Goal: Task Accomplishment & Management: Manage account settings

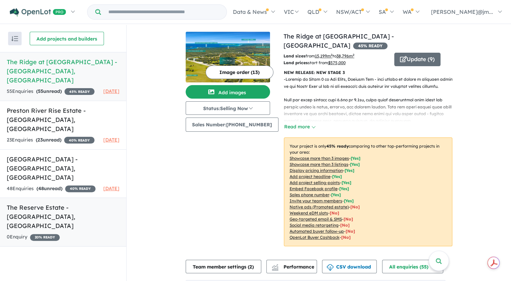
click at [36, 204] on h5 "The Reserve Estate - [GEOGRAPHIC_DATA] , [GEOGRAPHIC_DATA]" at bounding box center [63, 216] width 113 height 27
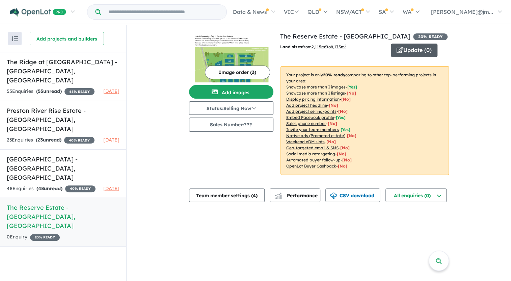
click at [412, 46] on button "Update ( 0 )" at bounding box center [414, 50] width 47 height 13
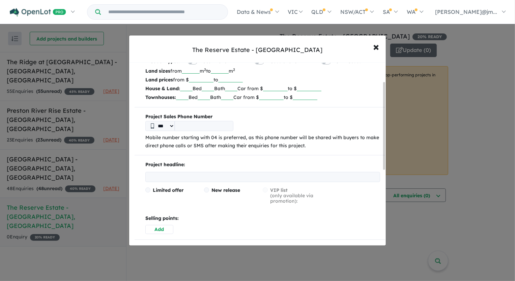
scroll to position [61, 0]
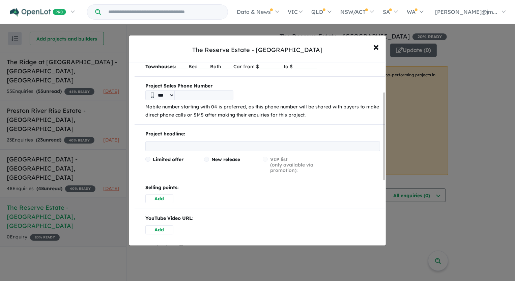
click at [189, 94] on input "tel" at bounding box center [204, 95] width 59 height 10
type input "**********"
click at [172, 137] on p "Project headline:" at bounding box center [262, 134] width 235 height 8
click at [171, 142] on input "text" at bounding box center [262, 146] width 235 height 10
paste input "**********"
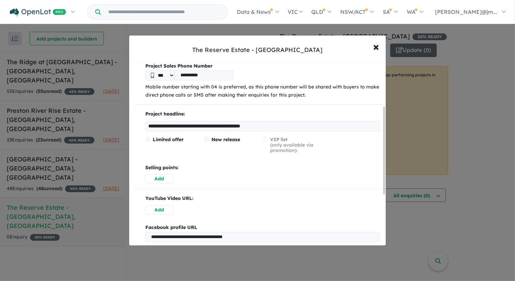
scroll to position [92, 0]
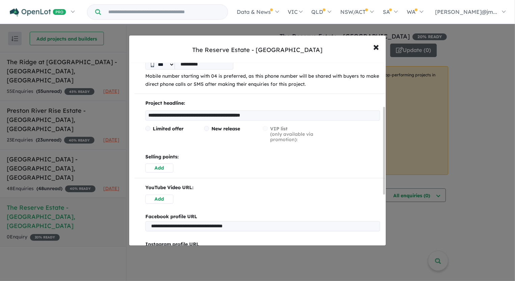
type input "**********"
click at [204, 128] on span at bounding box center [206, 128] width 5 height 5
click at [158, 169] on button "Add" at bounding box center [159, 167] width 28 height 9
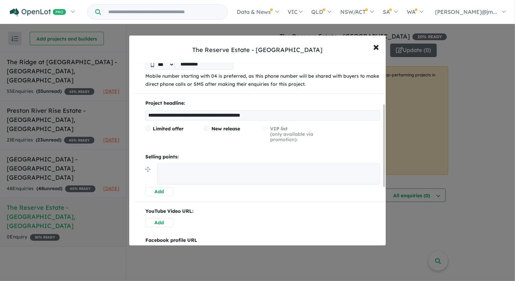
click at [189, 173] on textarea at bounding box center [268, 173] width 223 height 21
paste textarea "**********"
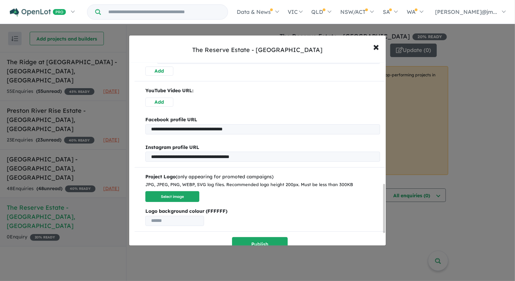
scroll to position [498, 0]
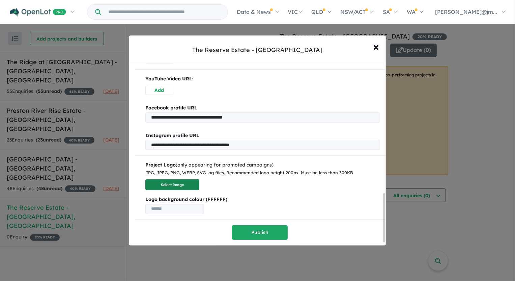
type textarea "**********"
click at [179, 184] on button "Select image" at bounding box center [172, 184] width 54 height 11
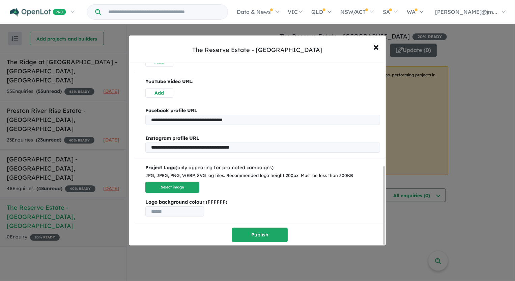
scroll to position [243, 0]
click at [162, 187] on button "Select image" at bounding box center [172, 186] width 54 height 11
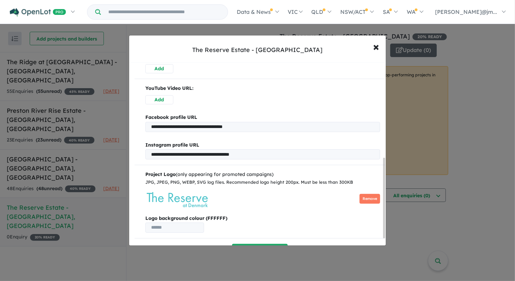
scroll to position [231, 0]
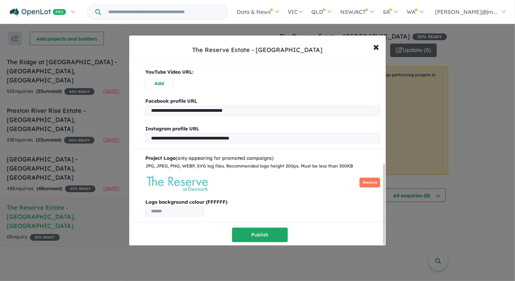
click at [189, 209] on input "text" at bounding box center [174, 211] width 59 height 10
click at [252, 230] on button "Publish" at bounding box center [260, 234] width 56 height 15
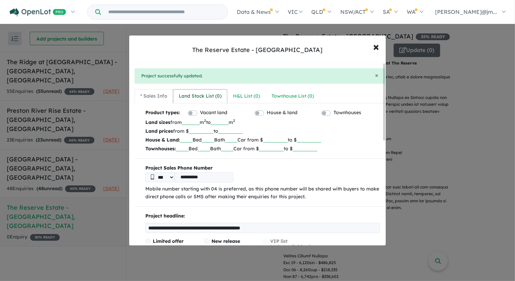
click at [203, 94] on div "Land Stock List ( 0 )" at bounding box center [200, 96] width 43 height 8
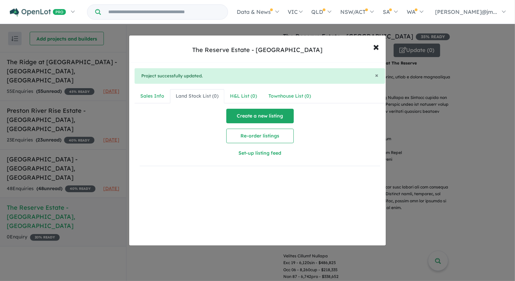
click at [267, 118] on button "Create a new listing" at bounding box center [259, 116] width 67 height 15
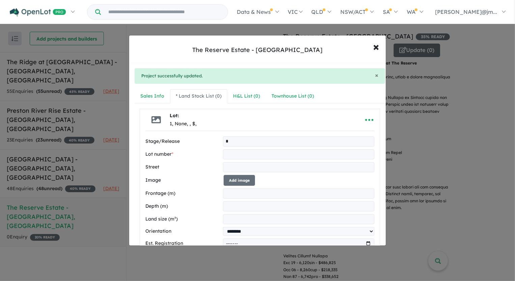
type input "*"
click at [228, 151] on input "text" at bounding box center [299, 154] width 152 height 10
type input "**"
click at [232, 168] on input "text" at bounding box center [299, 167] width 152 height 10
click at [256, 167] on input "text" at bounding box center [299, 167] width 152 height 10
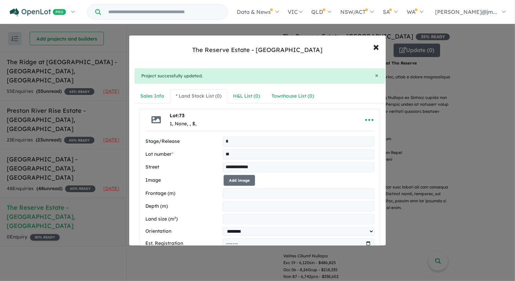
type input "**********"
click at [240, 216] on input "number" at bounding box center [299, 219] width 152 height 10
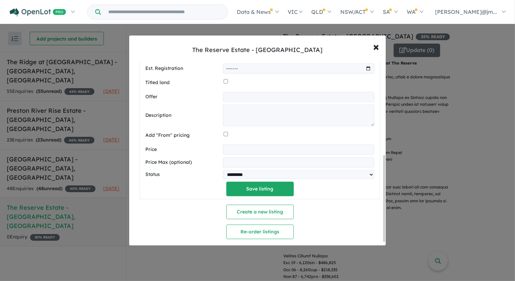
scroll to position [200, 0]
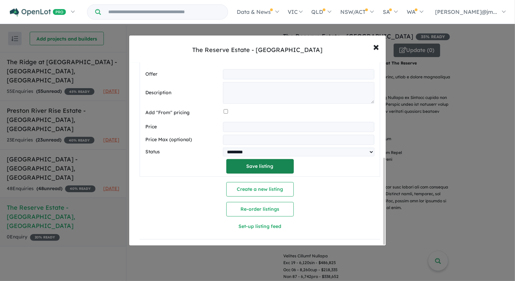
type input "****"
click at [273, 163] on button "Save listing" at bounding box center [259, 166] width 67 height 15
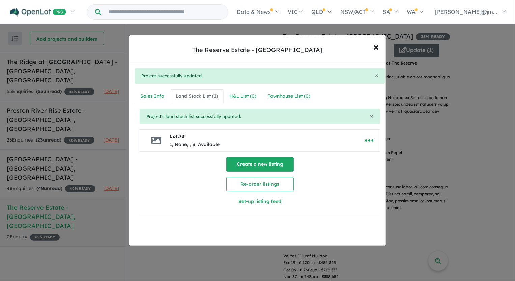
click at [263, 164] on button "Create a new listing" at bounding box center [259, 164] width 67 height 15
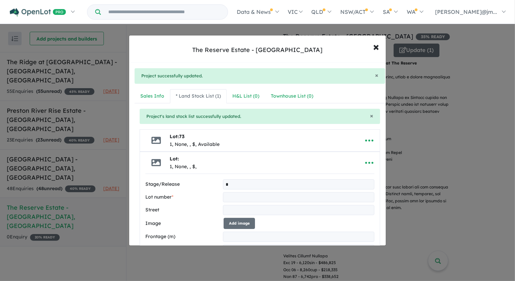
type input "*"
click at [249, 200] on input "text" at bounding box center [299, 197] width 152 height 10
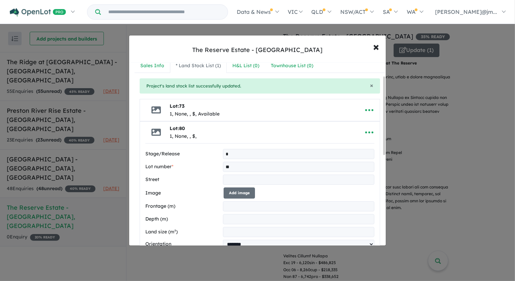
type input "**"
click at [233, 180] on input "text" at bounding box center [299, 179] width 152 height 10
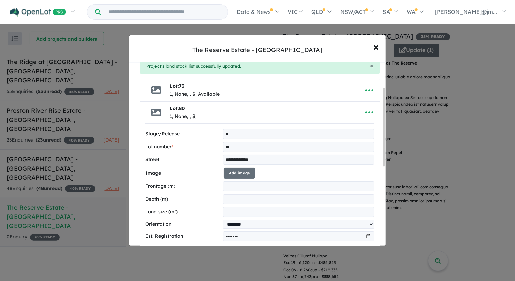
scroll to position [61, 0]
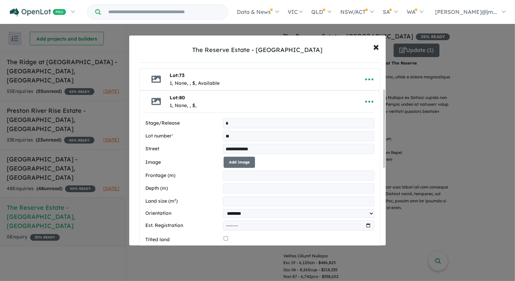
type input "**********"
click at [233, 202] on input "number" at bounding box center [299, 201] width 152 height 10
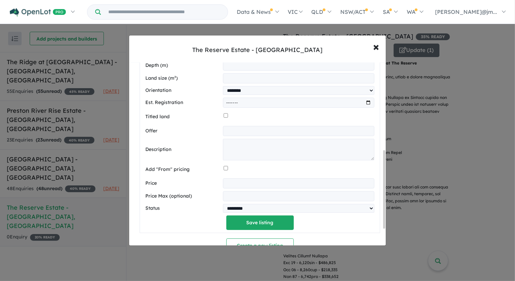
scroll to position [215, 0]
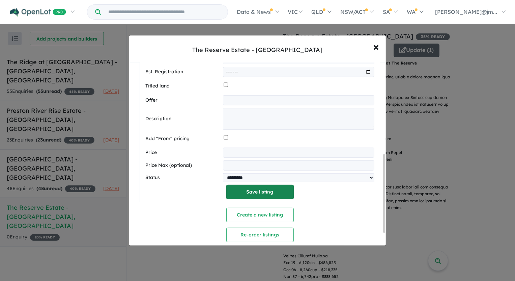
type input "****"
click at [274, 192] on button "Save listing" at bounding box center [259, 192] width 67 height 15
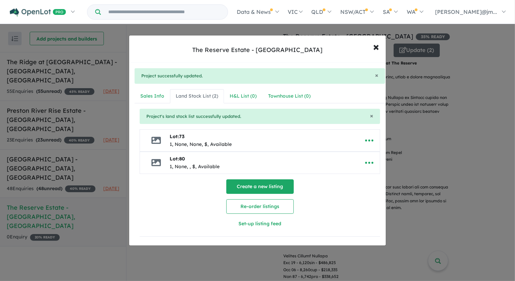
scroll to position [0, 0]
click at [248, 185] on button "Create a new listing" at bounding box center [259, 186] width 67 height 15
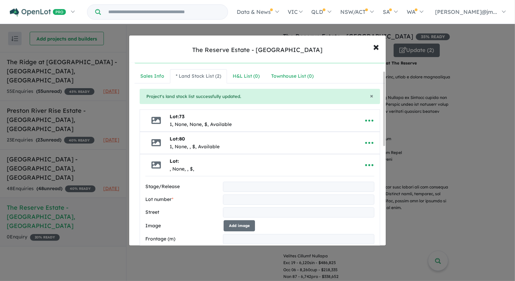
scroll to position [30, 0]
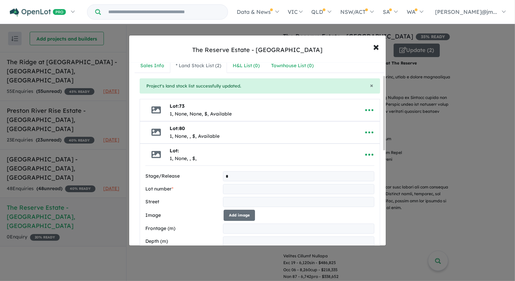
type input "*"
click at [236, 189] on input "text" at bounding box center [299, 189] width 152 height 10
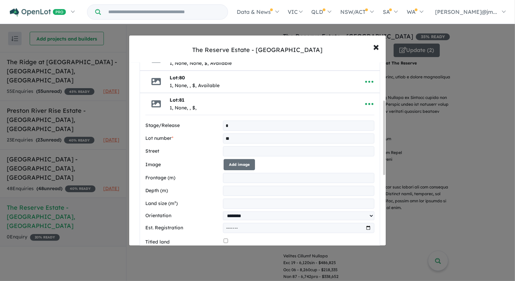
scroll to position [92, 0]
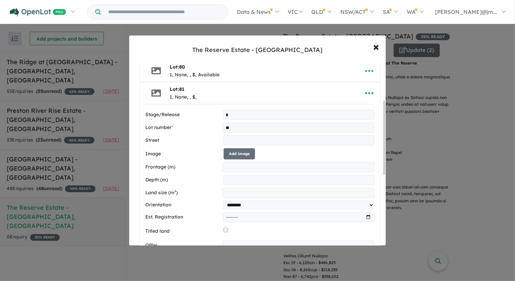
type input "**"
click at [231, 191] on input "number" at bounding box center [299, 193] width 152 height 10
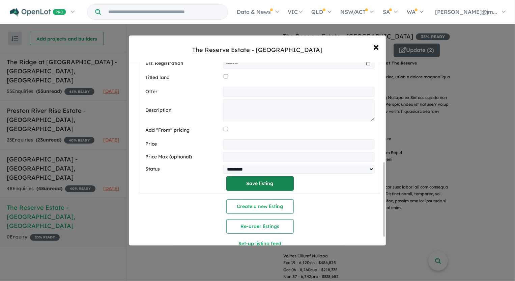
type input "****"
click at [269, 184] on button "Save listing" at bounding box center [259, 183] width 67 height 15
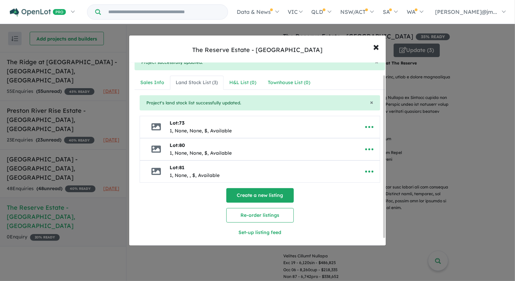
scroll to position [21, 0]
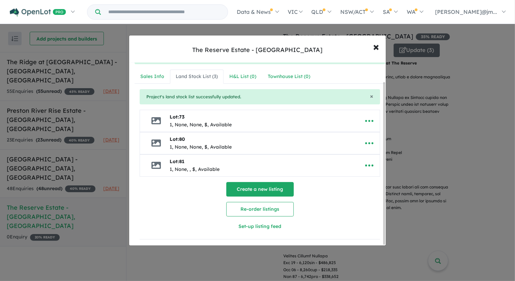
click at [257, 186] on button "Create a new listing" at bounding box center [259, 189] width 67 height 15
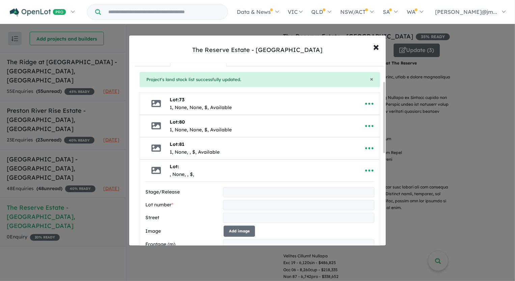
scroll to position [52, 0]
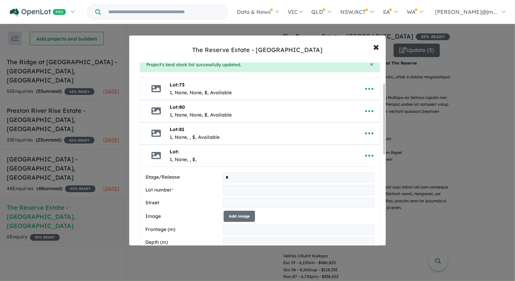
type input "*"
click at [226, 186] on input "text" at bounding box center [299, 190] width 152 height 10
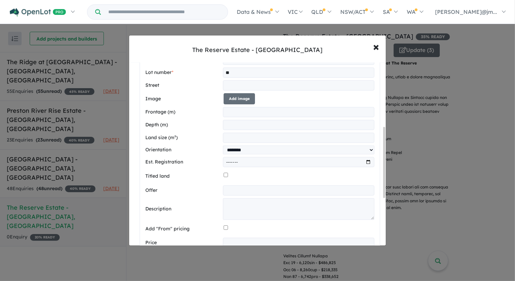
scroll to position [174, 0]
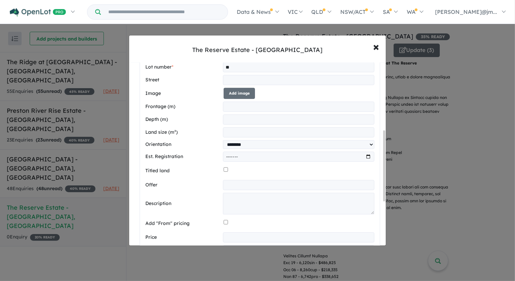
type input "**"
click at [233, 132] on input "number" at bounding box center [299, 132] width 152 height 10
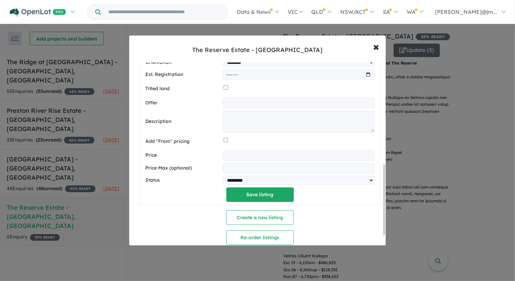
scroll to position [267, 0]
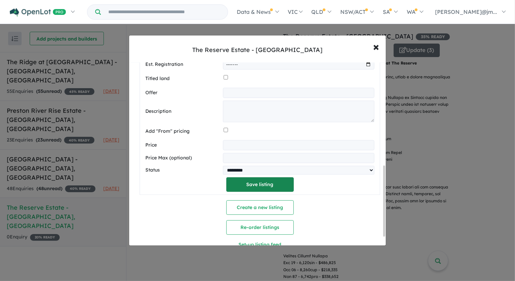
type input "****"
click at [258, 189] on button "Save listing" at bounding box center [259, 184] width 67 height 15
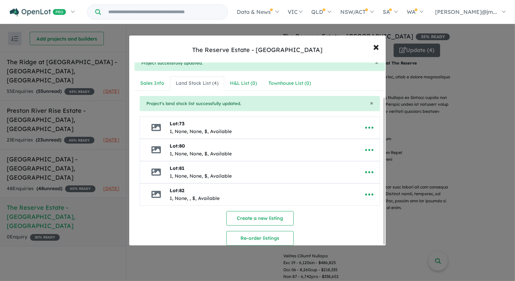
scroll to position [0, 0]
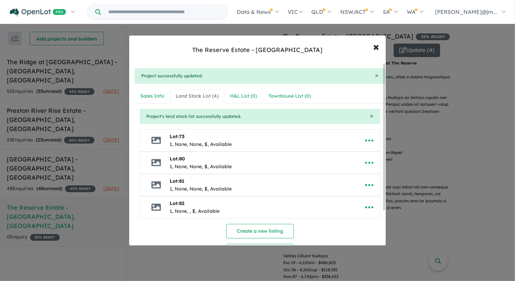
click at [154, 142] on icon at bounding box center [155, 140] width 9 height 9
click at [368, 138] on icon "button" at bounding box center [369, 140] width 10 height 10
click at [349, 153] on link "Edit" at bounding box center [355, 157] width 50 height 16
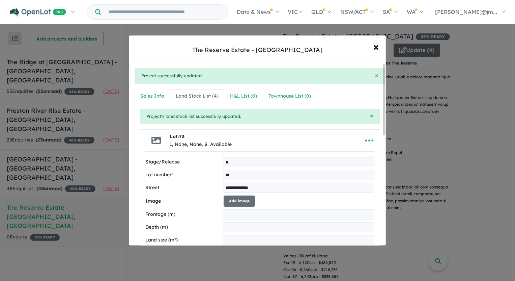
scroll to position [30, 0]
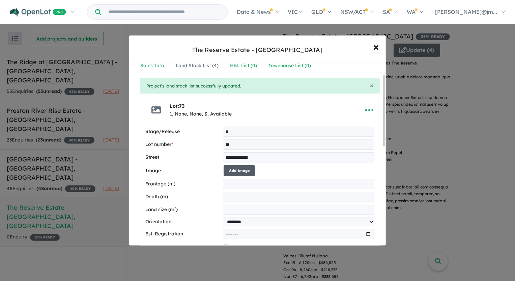
click at [245, 168] on button "Add image" at bounding box center [239, 170] width 31 height 11
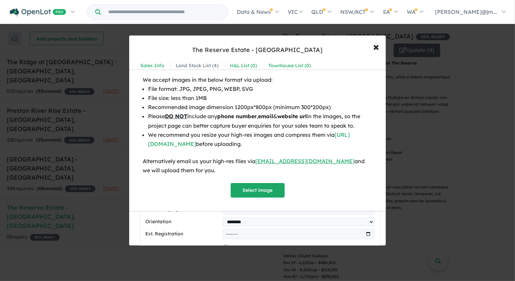
click at [380, 43] on div "We accept images in the below format via upload: File format: JPG, JPEG, PNG, W…" at bounding box center [257, 140] width 515 height 281
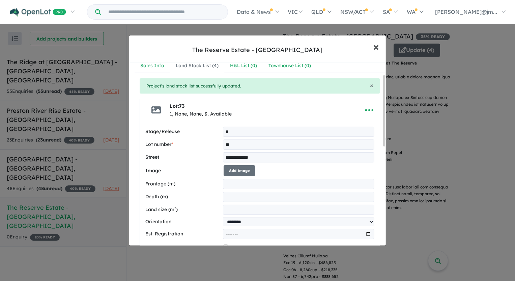
click at [378, 46] on span "×" at bounding box center [376, 46] width 6 height 15
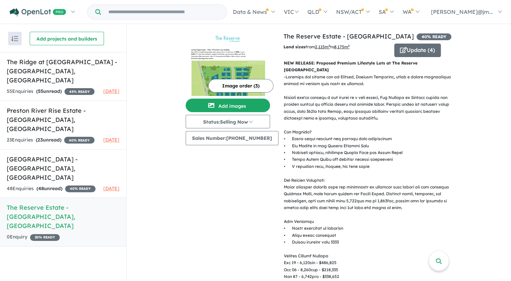
click at [239, 83] on button "Image order ( 3 )" at bounding box center [240, 85] width 65 height 13
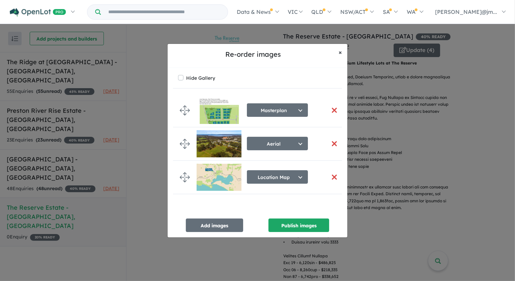
click at [343, 51] on button "× Close" at bounding box center [340, 52] width 14 height 17
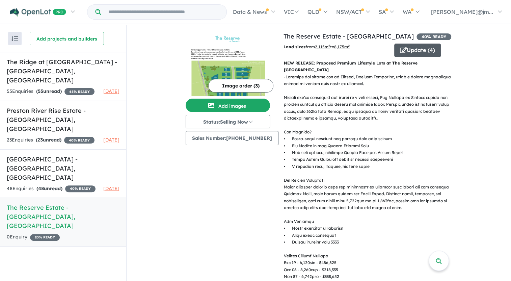
click at [412, 50] on button "Update ( 4 )" at bounding box center [417, 50] width 47 height 13
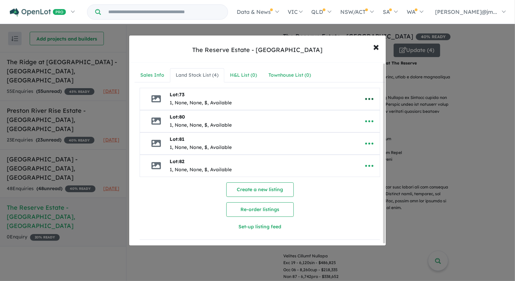
click at [366, 96] on icon "button" at bounding box center [369, 99] width 10 height 10
click at [347, 113] on link "Edit" at bounding box center [355, 116] width 50 height 16
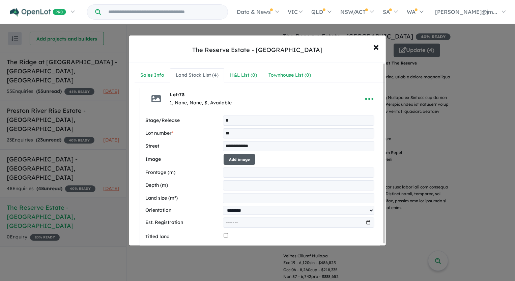
click at [239, 155] on button "Add image" at bounding box center [239, 159] width 31 height 11
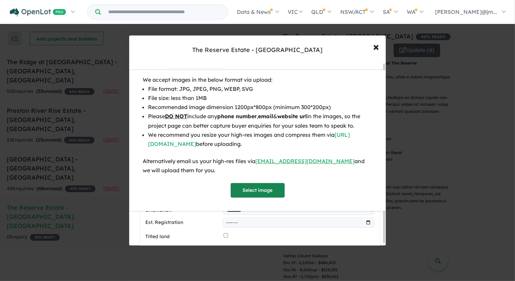
click at [253, 191] on button "Select image" at bounding box center [258, 190] width 54 height 15
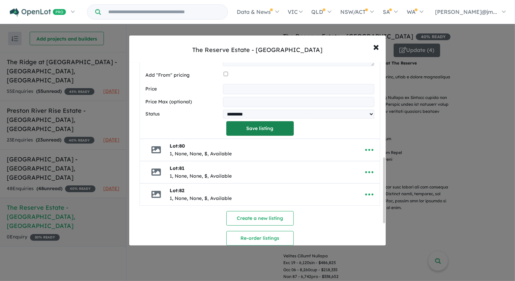
scroll to position [264, 0]
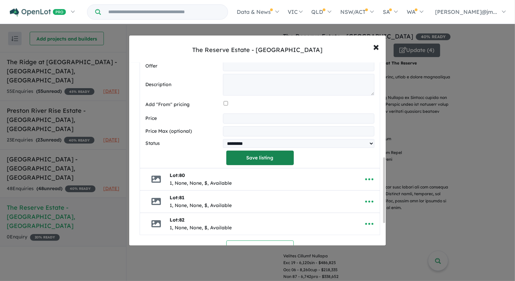
click at [273, 158] on button "Save listing" at bounding box center [259, 157] width 67 height 15
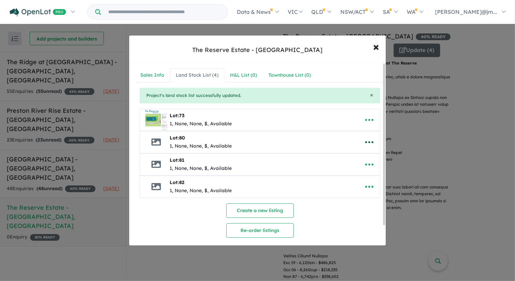
click at [370, 138] on icon "button" at bounding box center [369, 142] width 10 height 10
click at [349, 156] on link "Edit" at bounding box center [355, 159] width 50 height 16
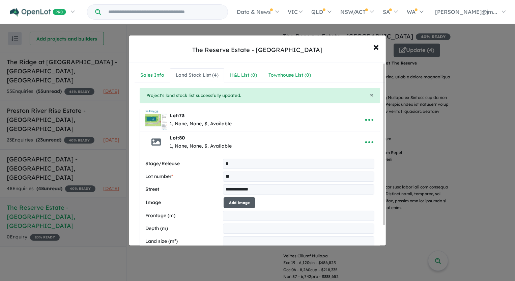
click at [239, 201] on button "Add image" at bounding box center [239, 202] width 31 height 11
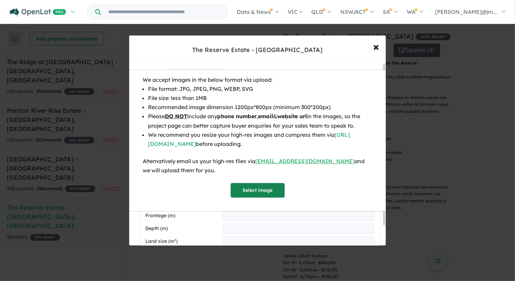
click at [248, 186] on button "Select image" at bounding box center [258, 190] width 54 height 15
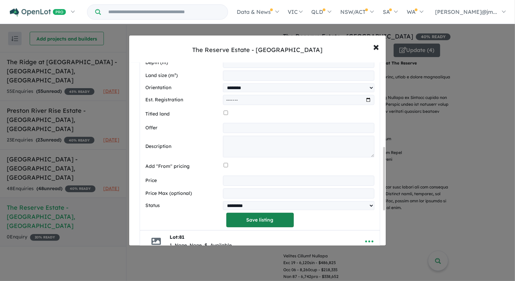
click at [277, 218] on button "Save listing" at bounding box center [259, 220] width 67 height 15
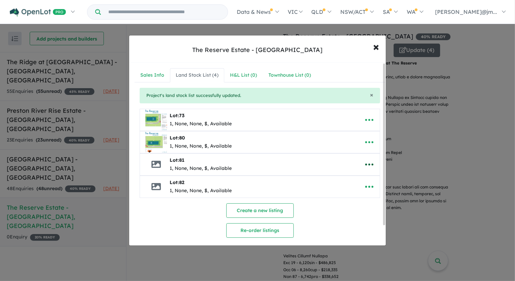
click at [368, 161] on icon "button" at bounding box center [369, 164] width 10 height 10
click at [349, 178] on link "Edit" at bounding box center [355, 181] width 50 height 16
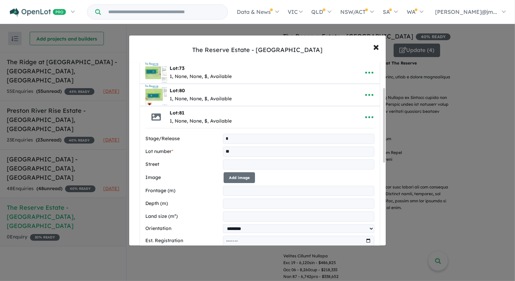
scroll to position [61, 0]
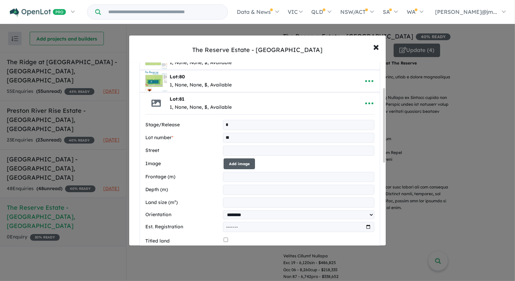
click at [228, 162] on button "Add image" at bounding box center [239, 163] width 31 height 11
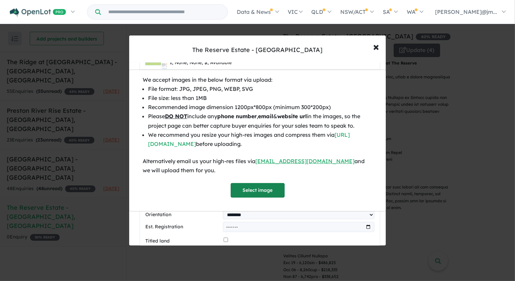
click at [272, 191] on button "Select image" at bounding box center [258, 190] width 54 height 15
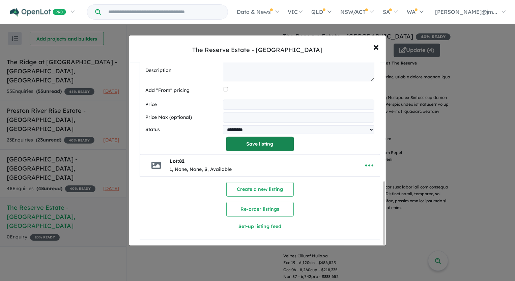
click at [256, 146] on button "Save listing" at bounding box center [259, 144] width 67 height 15
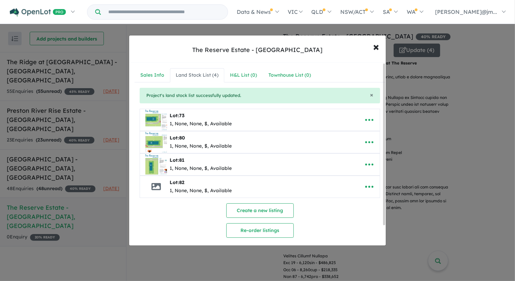
scroll to position [22, 0]
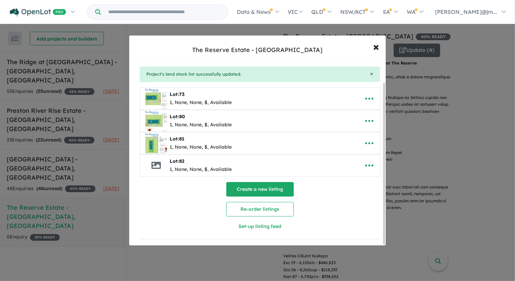
click at [262, 184] on button "Create a new listing" at bounding box center [259, 189] width 67 height 15
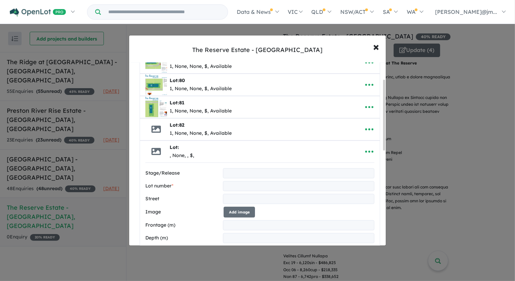
scroll to position [61, 0]
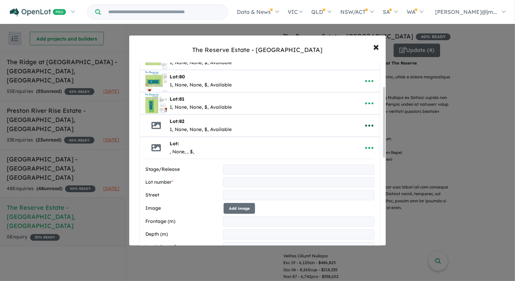
click at [368, 127] on icon "button" at bounding box center [369, 125] width 10 height 10
click at [353, 139] on link "Edit" at bounding box center [355, 142] width 50 height 16
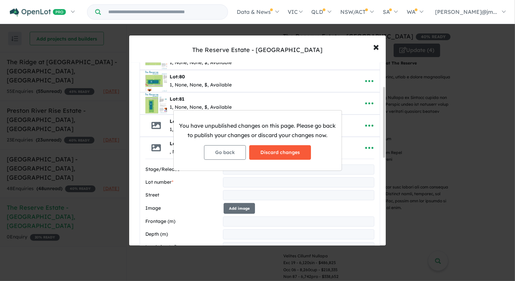
click at [278, 156] on button "Discard changes" at bounding box center [280, 152] width 62 height 15
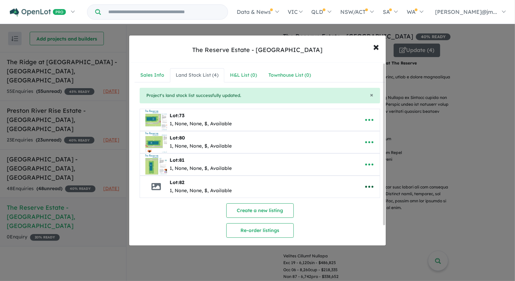
click at [364, 183] on icon "button" at bounding box center [369, 186] width 10 height 10
click at [349, 201] on link "Edit" at bounding box center [355, 203] width 50 height 16
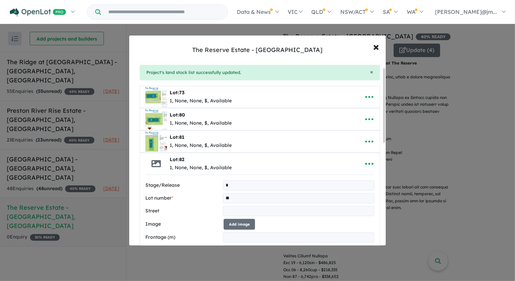
scroll to position [61, 0]
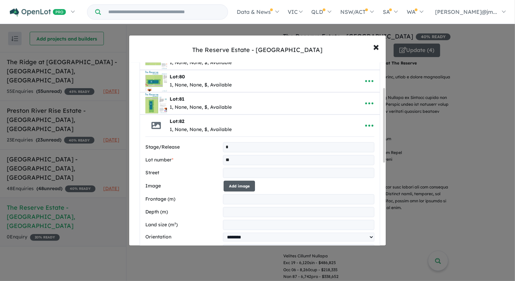
click at [245, 184] on button "Add image" at bounding box center [239, 185] width 31 height 11
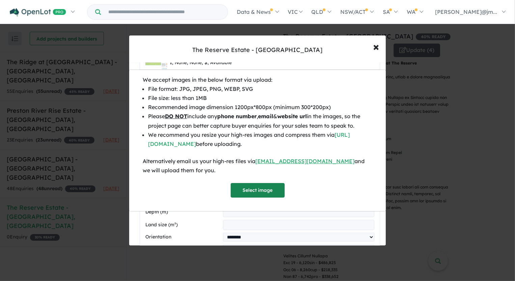
click at [247, 189] on button "Select image" at bounding box center [258, 190] width 54 height 15
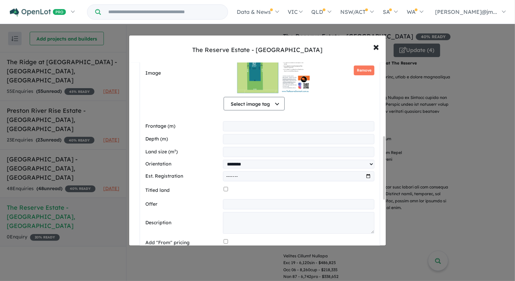
scroll to position [215, 0]
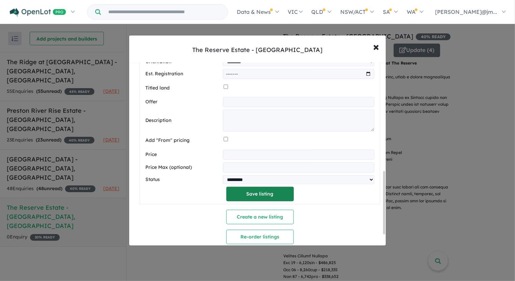
click at [254, 192] on button "Save listing" at bounding box center [259, 194] width 67 height 15
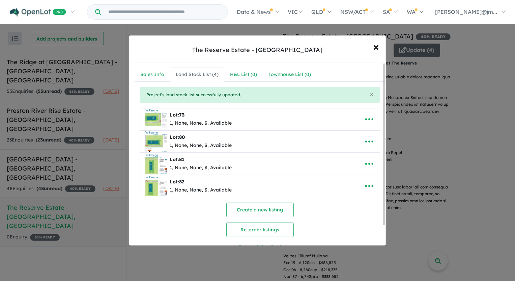
scroll to position [0, 0]
click at [365, 119] on icon "button" at bounding box center [369, 120] width 8 height 2
click at [344, 134] on link "Edit" at bounding box center [355, 137] width 50 height 16
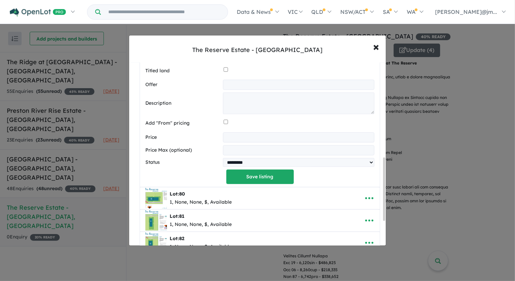
scroll to position [276, 0]
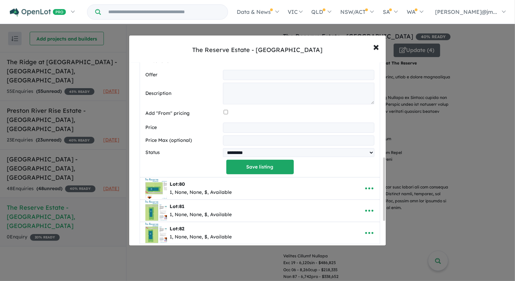
click at [255, 131] on input "number" at bounding box center [299, 127] width 152 height 10
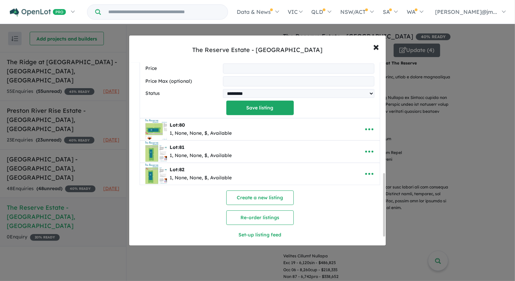
scroll to position [346, 0]
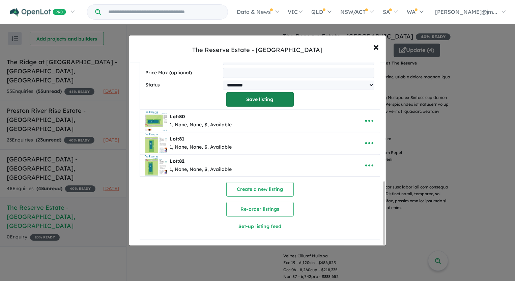
type input "******"
click at [267, 102] on button "Save listing" at bounding box center [259, 99] width 67 height 15
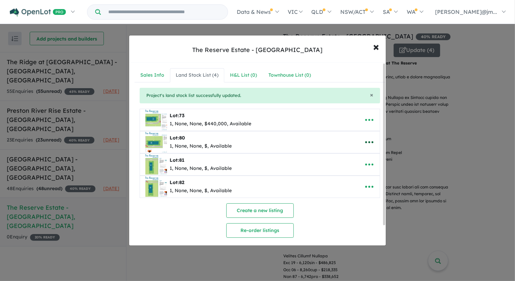
click at [368, 140] on icon "button" at bounding box center [369, 142] width 10 height 10
click at [342, 158] on link "Edit" at bounding box center [355, 159] width 50 height 16
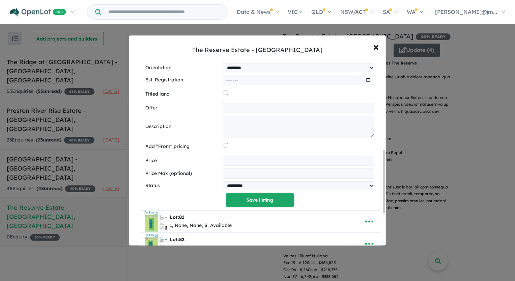
scroll to position [276, 0]
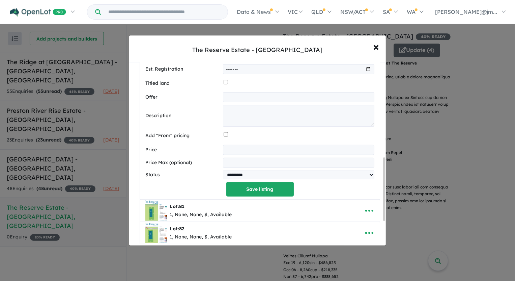
click at [253, 151] on input "number" at bounding box center [299, 150] width 152 height 10
type input "******"
click at [241, 192] on button "Save listing" at bounding box center [259, 189] width 67 height 15
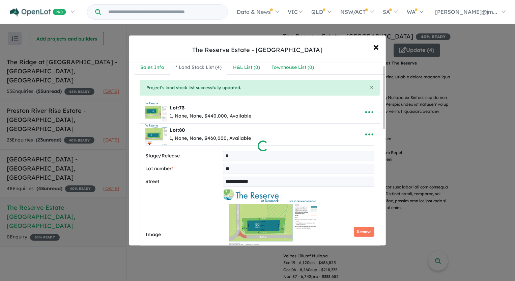
scroll to position [0, 0]
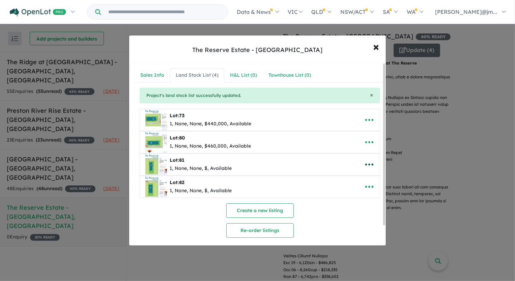
click at [367, 163] on icon "button" at bounding box center [369, 164] width 8 height 2
click at [353, 178] on link "Edit" at bounding box center [355, 181] width 50 height 16
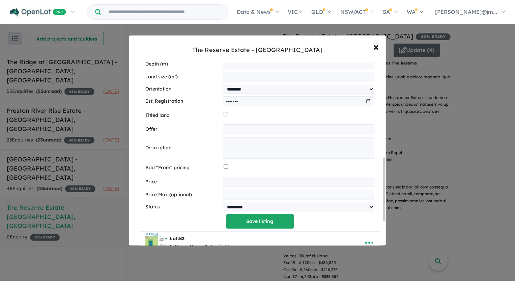
scroll to position [276, 0]
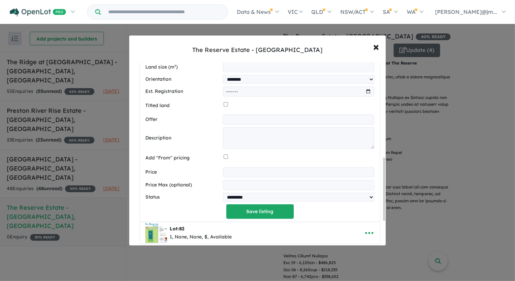
click at [255, 169] on input "number" at bounding box center [299, 172] width 152 height 10
type input "******"
click at [249, 213] on button "Save listing" at bounding box center [259, 211] width 67 height 15
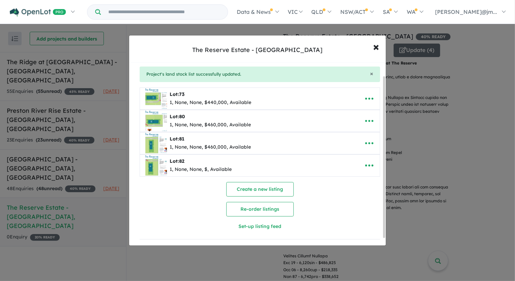
scroll to position [0, 0]
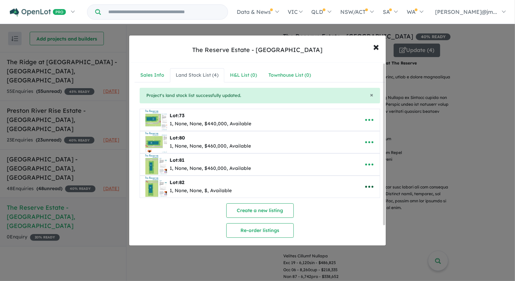
click at [370, 184] on icon "button" at bounding box center [369, 186] width 10 height 10
click at [344, 200] on link "Edit" at bounding box center [355, 203] width 50 height 16
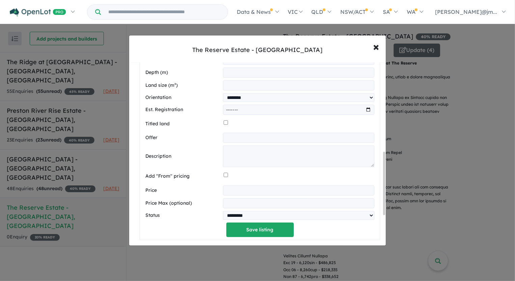
scroll to position [307, 0]
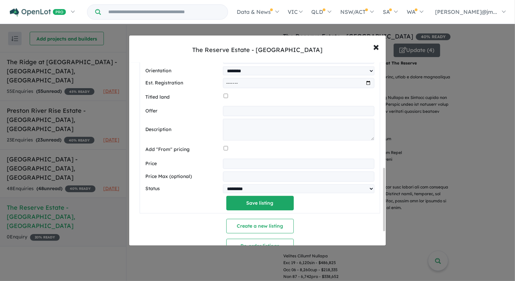
click at [264, 168] on input "number" at bounding box center [299, 164] width 152 height 10
type input "******"
click at [256, 204] on button "Save listing" at bounding box center [259, 203] width 67 height 15
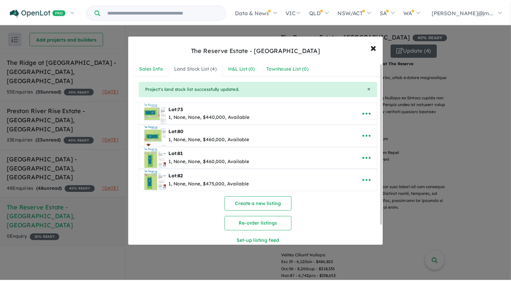
scroll to position [0, 0]
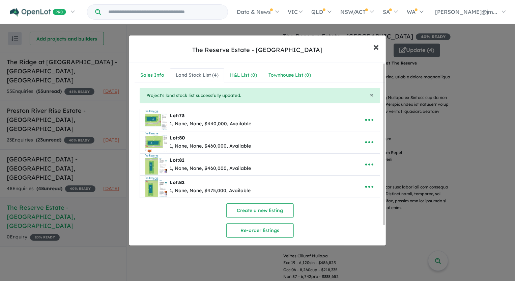
click at [374, 47] on span "×" at bounding box center [376, 46] width 6 height 15
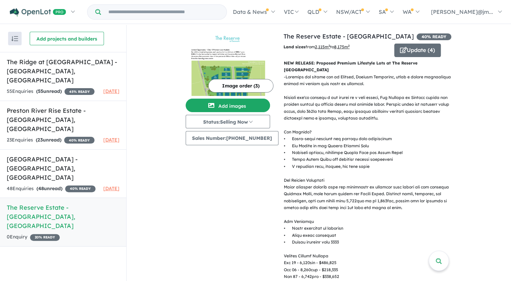
click at [235, 83] on button "Image order ( 3 )" at bounding box center [240, 85] width 65 height 13
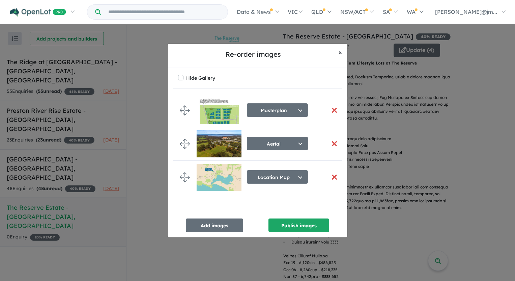
click at [340, 52] on span "×" at bounding box center [340, 52] width 3 height 8
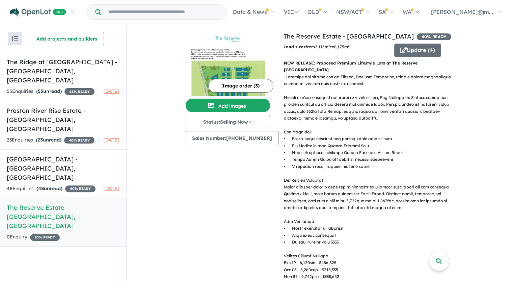
click at [149, 204] on div "View 4 projects in your account The Reserve Estate - [GEOGRAPHIC_DATA] 40 % REA…" at bounding box center [319, 274] width 384 height 499
click at [31, 203] on h5 "The Reserve Estate - [GEOGRAPHIC_DATA] , [GEOGRAPHIC_DATA]" at bounding box center [63, 216] width 113 height 27
click at [13, 162] on h5 "[GEOGRAPHIC_DATA] - [GEOGRAPHIC_DATA] , [GEOGRAPHIC_DATA]" at bounding box center [63, 168] width 113 height 27
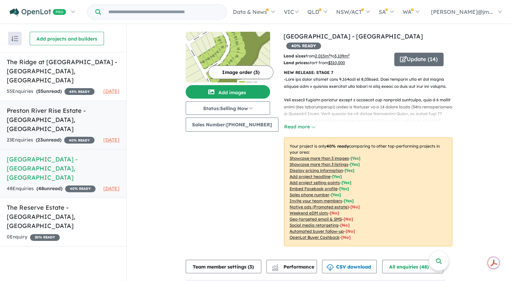
click at [34, 115] on h5 "Preston River Rise Estate - [GEOGRAPHIC_DATA] , [GEOGRAPHIC_DATA]" at bounding box center [63, 119] width 113 height 27
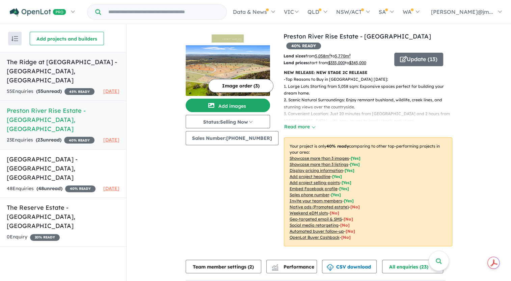
click at [44, 65] on h5 "The Ridge at [GEOGRAPHIC_DATA] - [GEOGRAPHIC_DATA] , [GEOGRAPHIC_DATA]" at bounding box center [63, 70] width 113 height 27
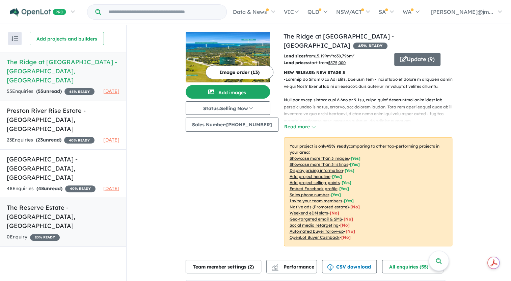
click at [14, 206] on h5 "The Reserve Estate - [GEOGRAPHIC_DATA] , [GEOGRAPHIC_DATA]" at bounding box center [63, 216] width 113 height 27
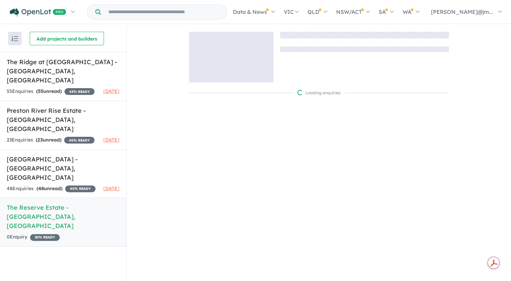
click at [14, 206] on h5 "The Reserve Estate - [GEOGRAPHIC_DATA] , [GEOGRAPHIC_DATA]" at bounding box center [63, 216] width 113 height 27
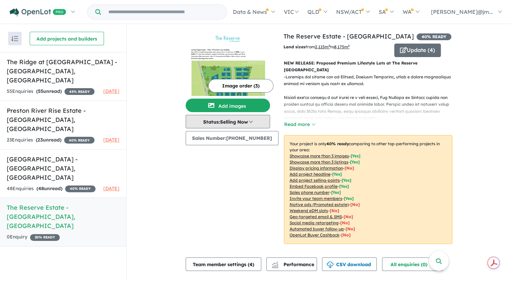
click at [250, 123] on button "Status: Selling Now" at bounding box center [228, 121] width 84 height 13
click at [251, 124] on button "Status: Selling Now" at bounding box center [228, 121] width 84 height 13
